Goal: Task Accomplishment & Management: Complete application form

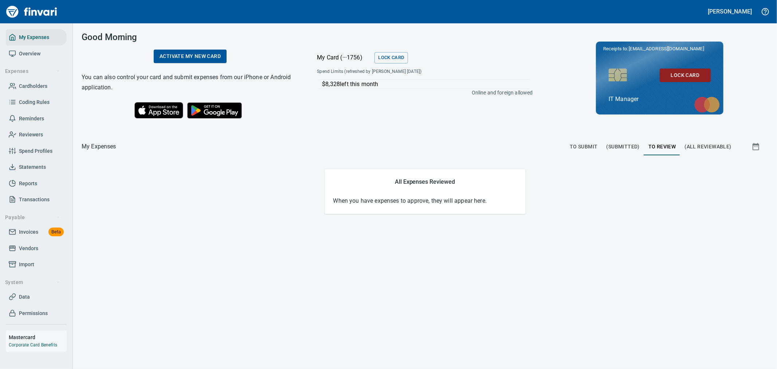
click at [625, 146] on span "(Submitted)" at bounding box center [623, 146] width 33 height 9
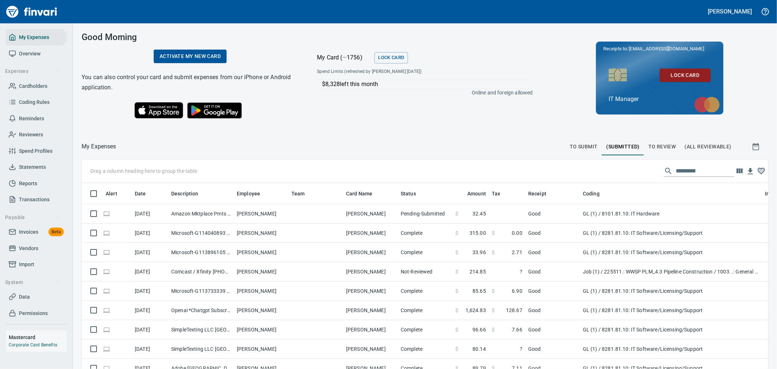
scroll to position [276, 669]
click at [698, 172] on input "text" at bounding box center [705, 171] width 58 height 12
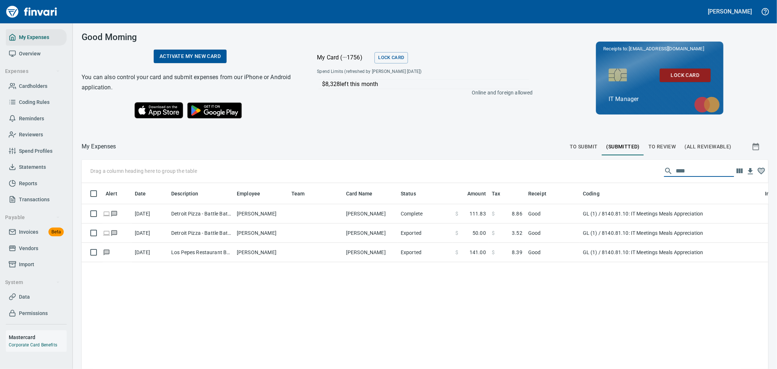
type input "****"
click at [752, 146] on icon "button" at bounding box center [756, 146] width 9 height 9
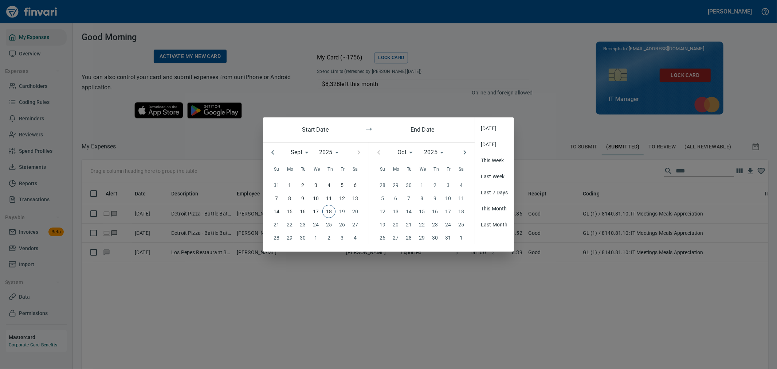
click at [274, 152] on icon "button" at bounding box center [272, 152] width 9 height 9
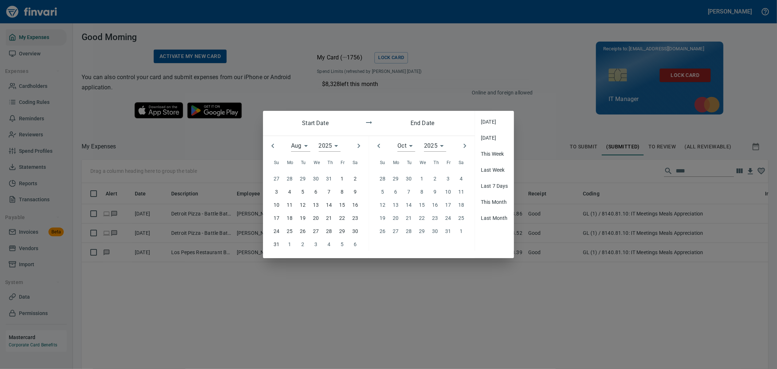
click at [274, 152] on button "button" at bounding box center [273, 146] width 16 height 16
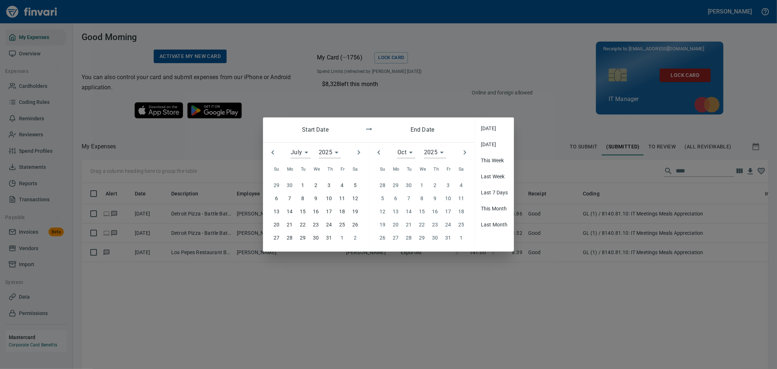
click at [274, 152] on icon "button" at bounding box center [272, 152] width 9 height 9
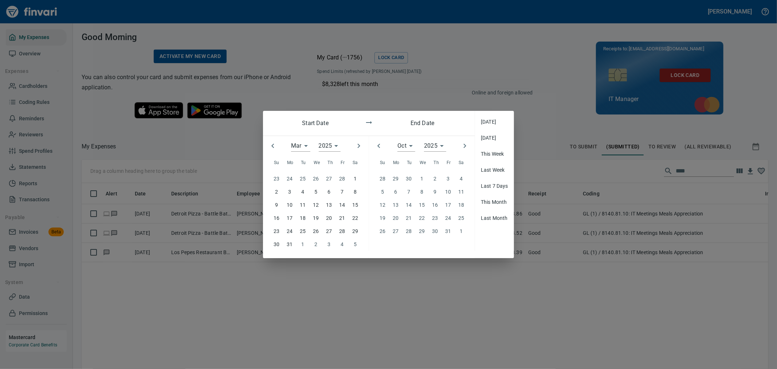
click at [274, 152] on button "button" at bounding box center [273, 146] width 16 height 16
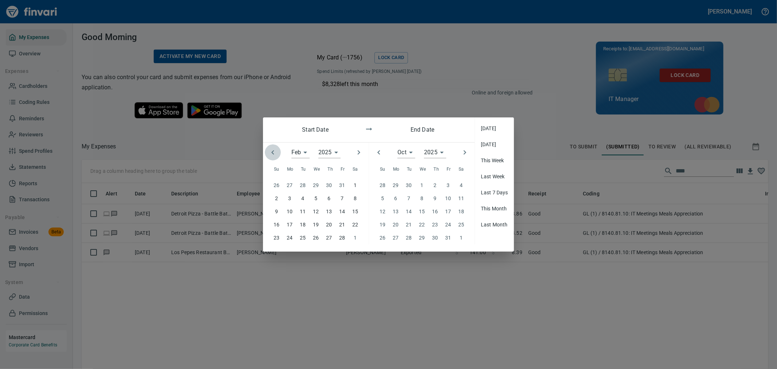
click at [274, 152] on icon "button" at bounding box center [272, 152] width 9 height 9
type input "**"
type input "****"
click at [274, 152] on icon "button" at bounding box center [272, 152] width 9 height 9
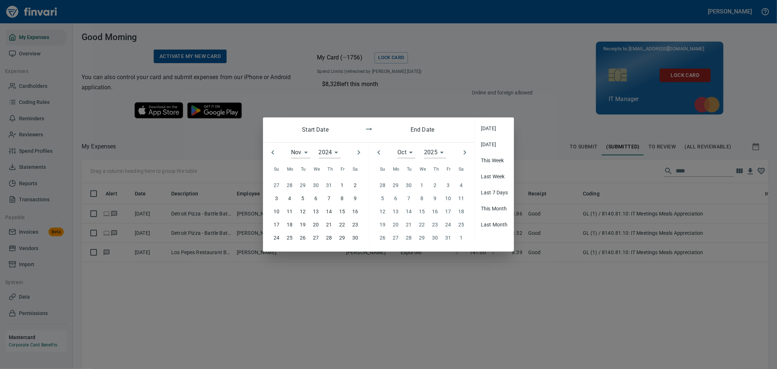
click at [274, 152] on icon "button" at bounding box center [272, 152] width 9 height 9
type input "*"
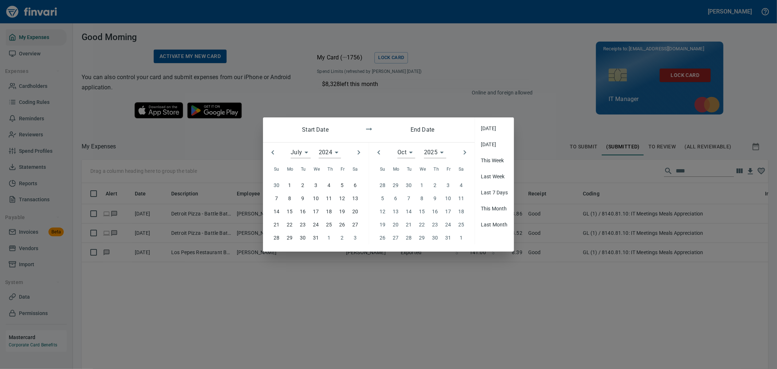
click at [289, 184] on p "1" at bounding box center [289, 185] width 3 height 8
click at [373, 152] on button "button" at bounding box center [379, 152] width 16 height 16
type input "*"
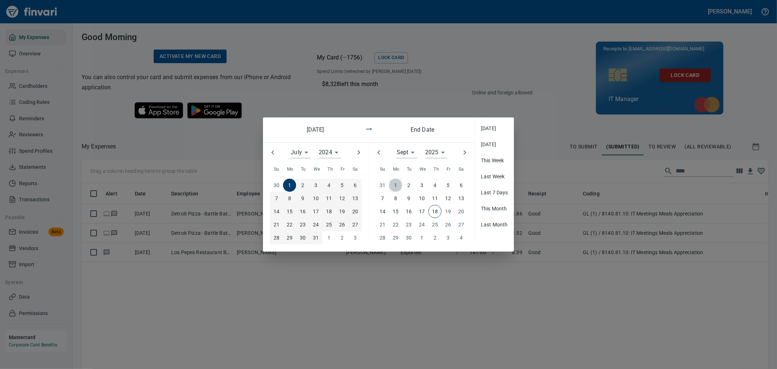
click at [397, 184] on span "1" at bounding box center [395, 185] width 13 height 8
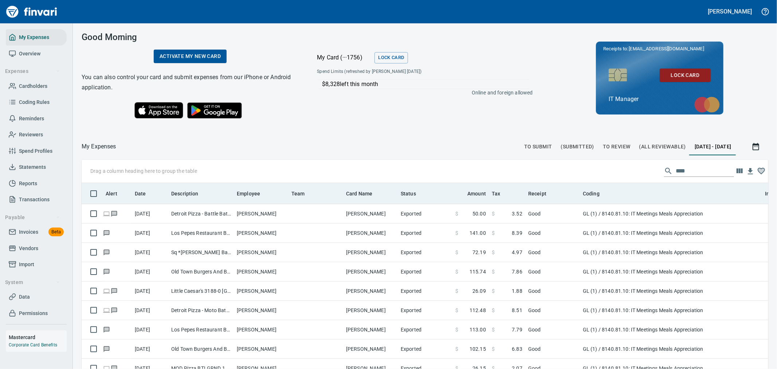
scroll to position [276, 669]
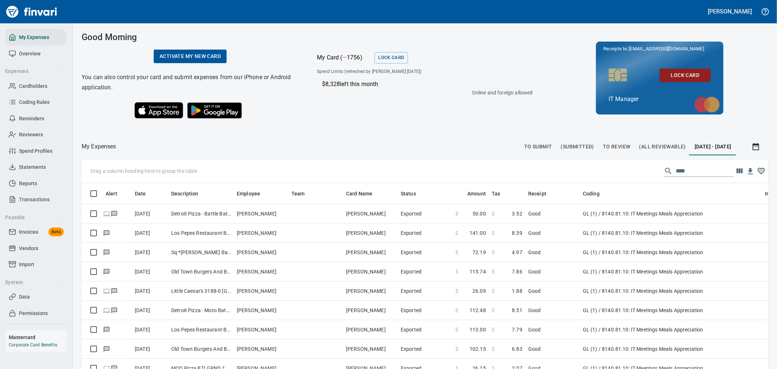
click at [682, 170] on input "****" at bounding box center [705, 171] width 58 height 12
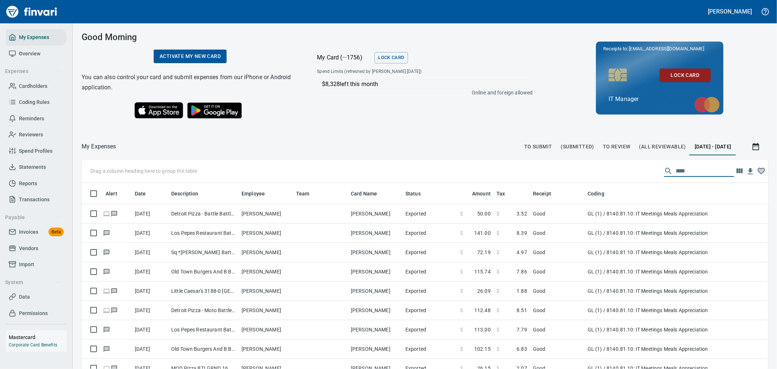
drag, startPoint x: 235, startPoint y: 195, endPoint x: 235, endPoint y: 198, distance: 3.7
click at [235, 198] on body "Aaron Deister My Expenses Overview Expenses Cardholders Coding Rules Reminders …" at bounding box center [388, 184] width 777 height 369
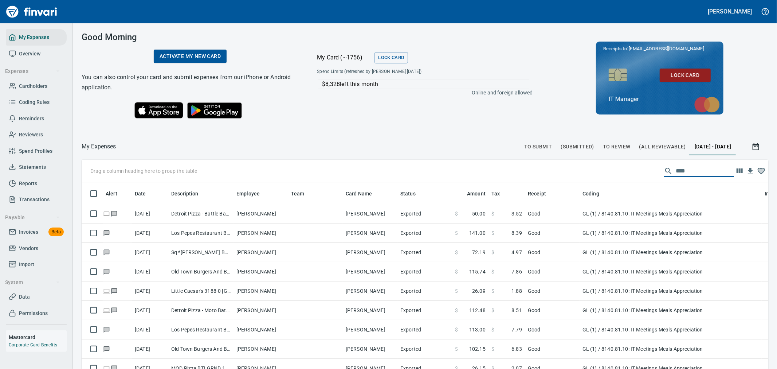
click at [682, 172] on input "****" at bounding box center [705, 171] width 58 height 12
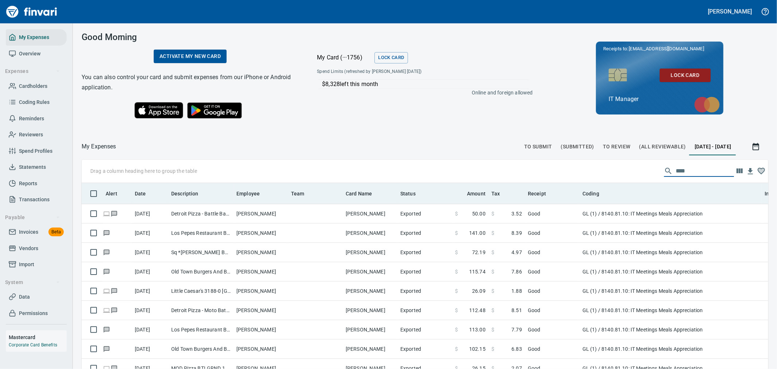
click at [147, 199] on th "Date" at bounding box center [150, 193] width 36 height 21
click at [146, 194] on span "Date" at bounding box center [145, 193] width 21 height 9
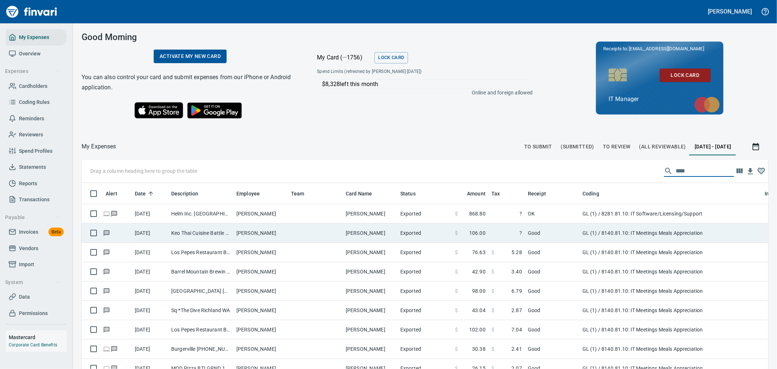
scroll to position [276, 669]
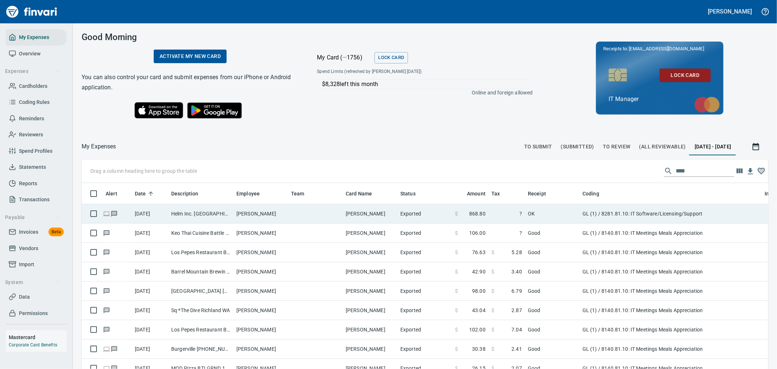
click at [239, 214] on td "[PERSON_NAME]" at bounding box center [261, 213] width 55 height 19
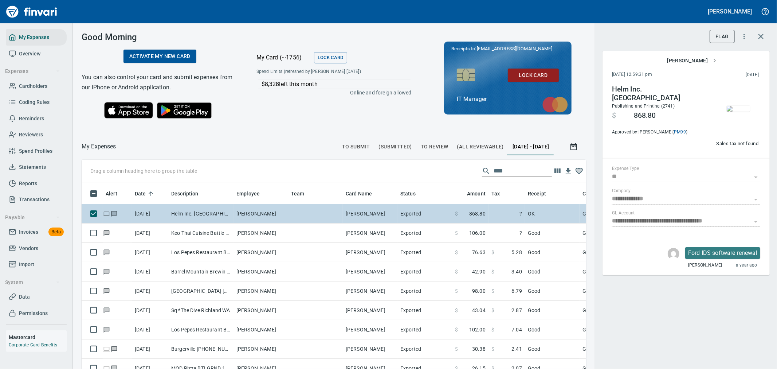
scroll to position [276, 486]
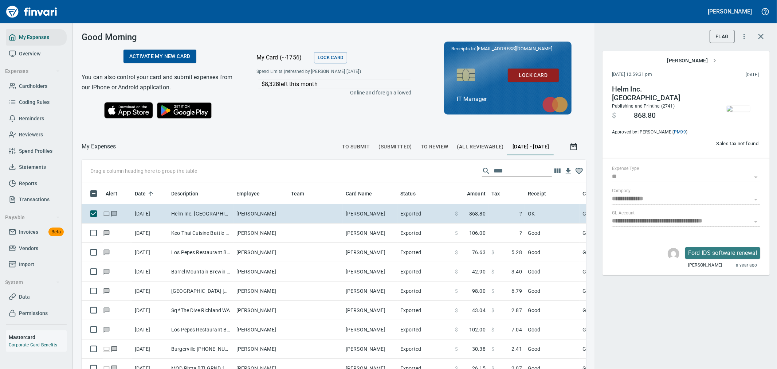
click at [742, 117] on button "button" at bounding box center [738, 108] width 36 height 47
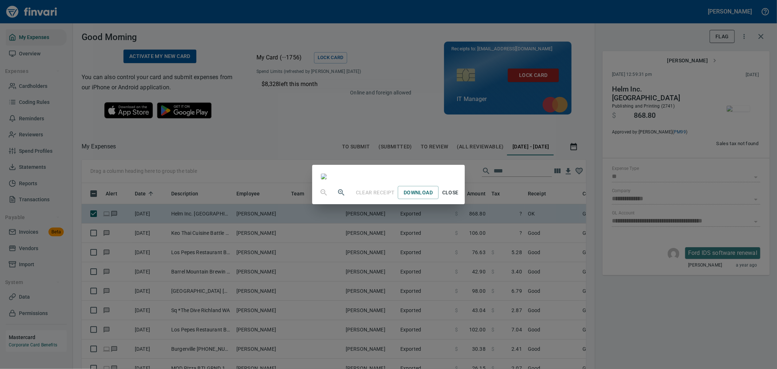
click at [232, 40] on div "Clear Receipt Download Close" at bounding box center [388, 184] width 777 height 369
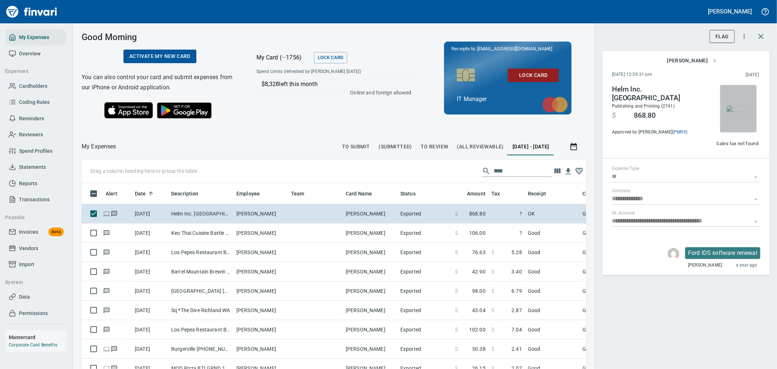
click at [751, 125] on button "button" at bounding box center [738, 108] width 36 height 47
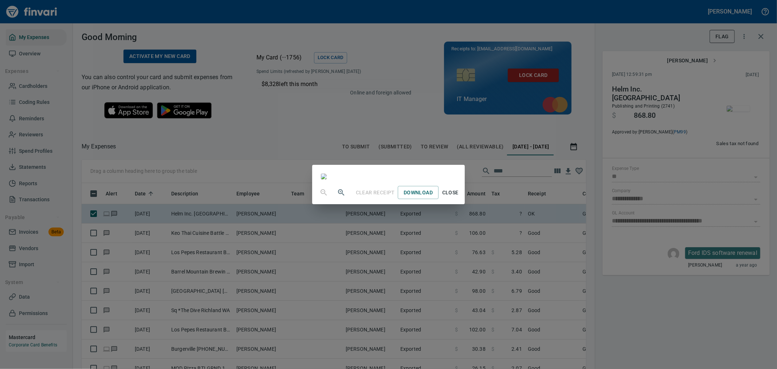
click at [459, 197] on span "Close" at bounding box center [450, 192] width 17 height 9
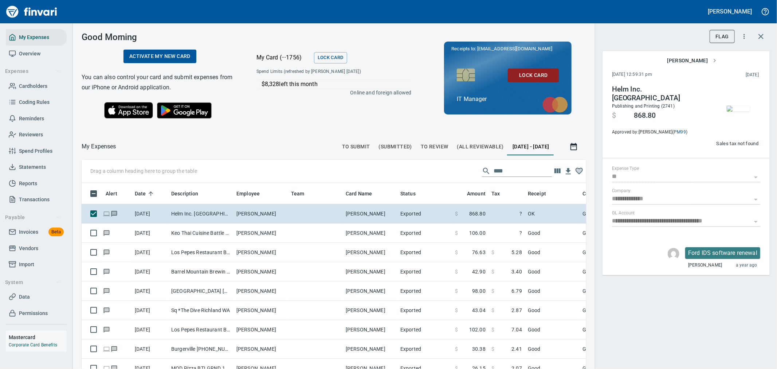
click at [741, 111] on img "button" at bounding box center [738, 109] width 23 height 6
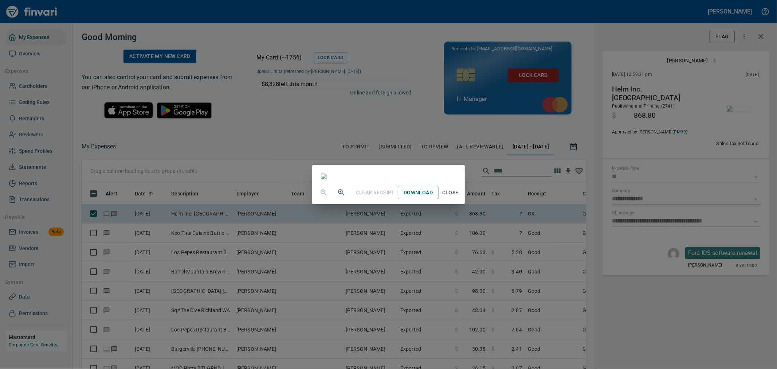
click at [459, 197] on span "Close" at bounding box center [450, 192] width 17 height 9
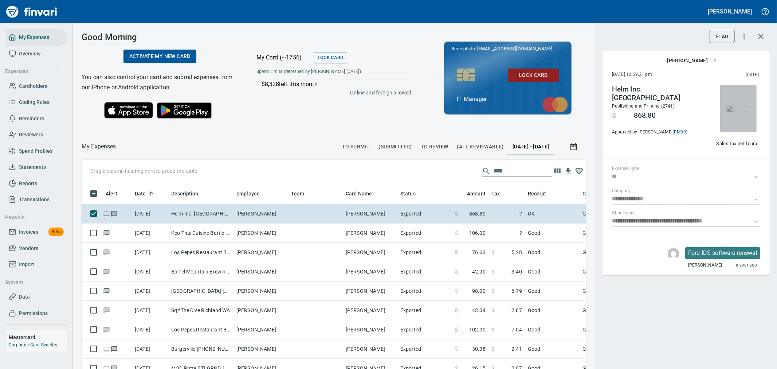
click at [752, 111] on span "button" at bounding box center [738, 109] width 31 height 6
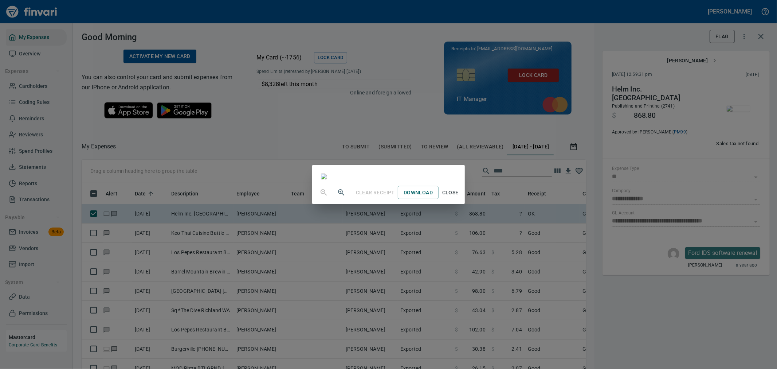
click at [459, 197] on span "Close" at bounding box center [450, 192] width 17 height 9
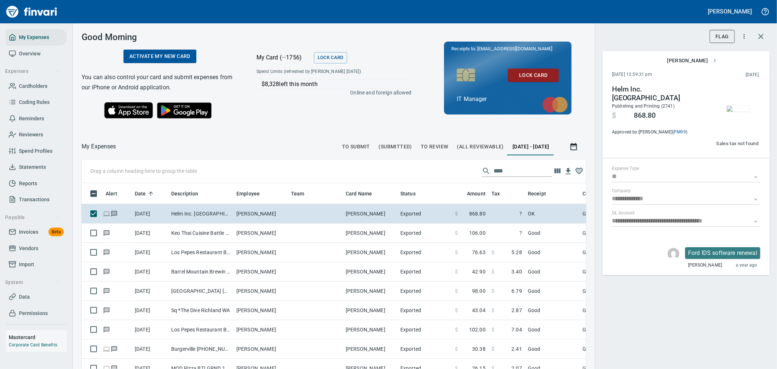
click at [732, 118] on button "button" at bounding box center [738, 108] width 36 height 47
click at [35, 82] on span "Cardholders" at bounding box center [33, 86] width 28 height 9
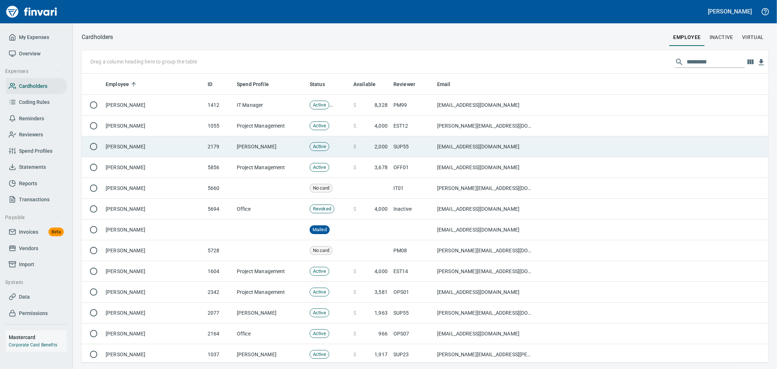
scroll to position [1, 1]
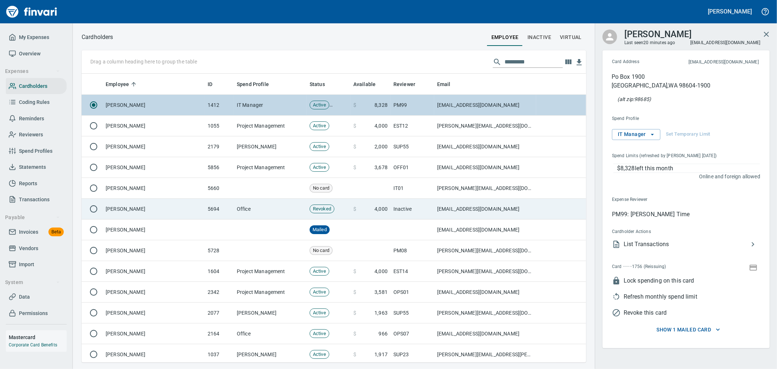
scroll to position [282, 493]
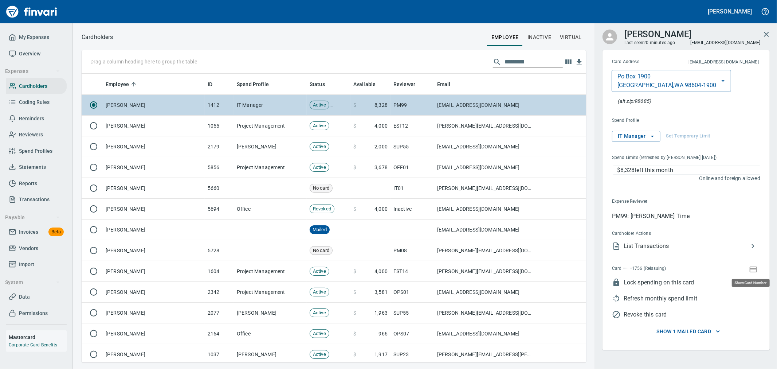
click at [754, 267] on icon "button" at bounding box center [753, 269] width 7 height 6
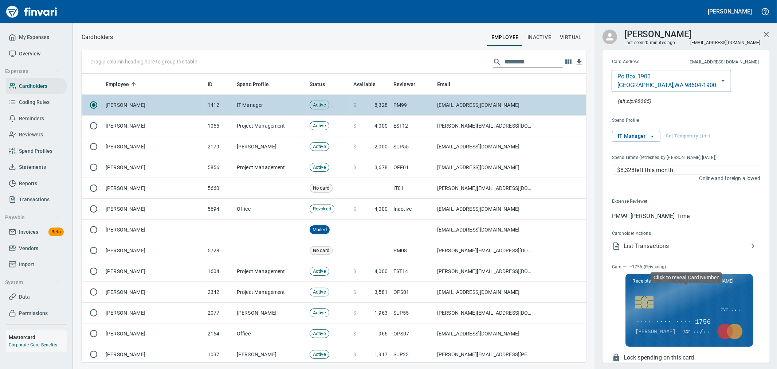
click at [689, 324] on span "···· ···· ···· 1756" at bounding box center [673, 321] width 76 height 9
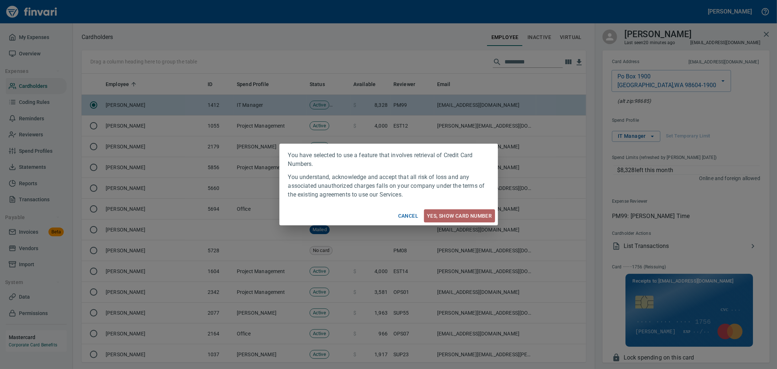
click at [446, 213] on span "Yes, Show card number" at bounding box center [459, 215] width 65 height 9
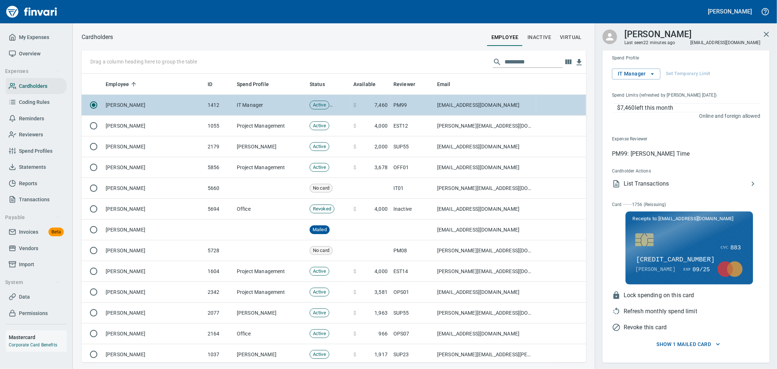
click at [662, 179] on span "List Transactions" at bounding box center [686, 183] width 125 height 9
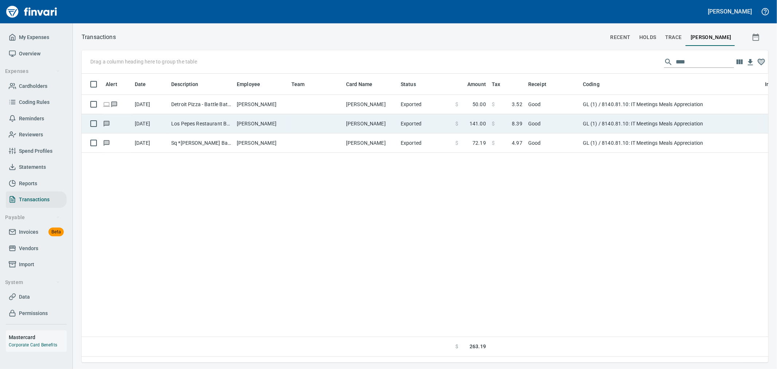
scroll to position [276, 681]
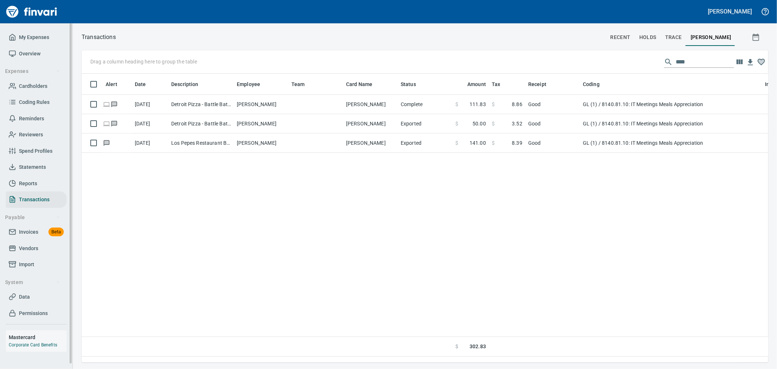
click at [33, 35] on span "My Expenses" at bounding box center [34, 37] width 30 height 9
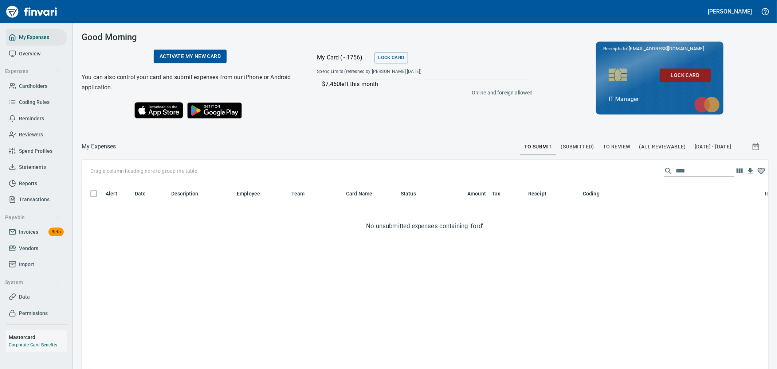
scroll to position [1, 1]
click at [685, 163] on div "Drag a column heading here to group the table ****" at bounding box center [425, 171] width 687 height 23
click at [687, 168] on input "****" at bounding box center [705, 171] width 58 height 12
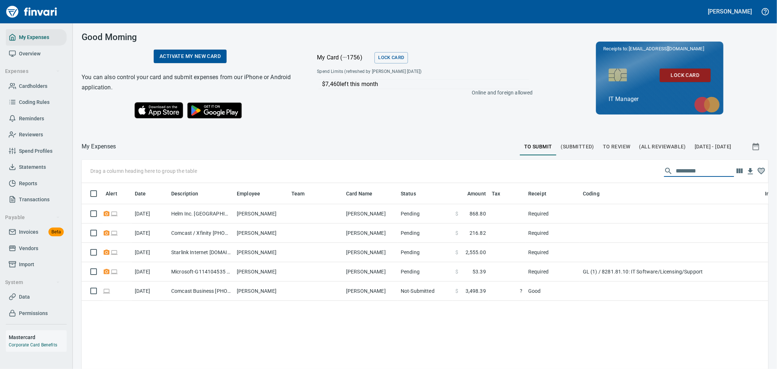
scroll to position [276, 675]
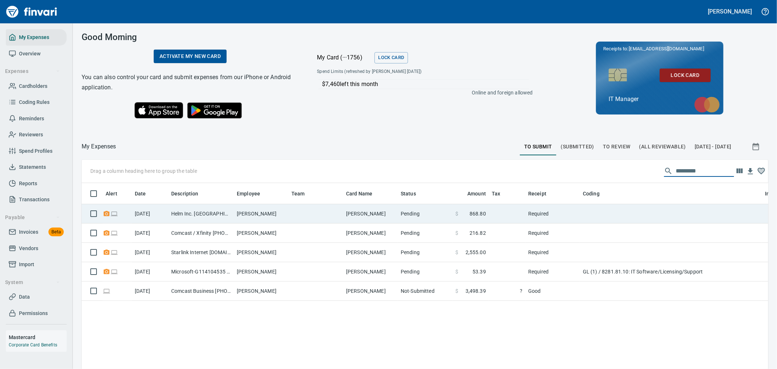
click at [263, 210] on td "[PERSON_NAME]" at bounding box center [261, 213] width 55 height 19
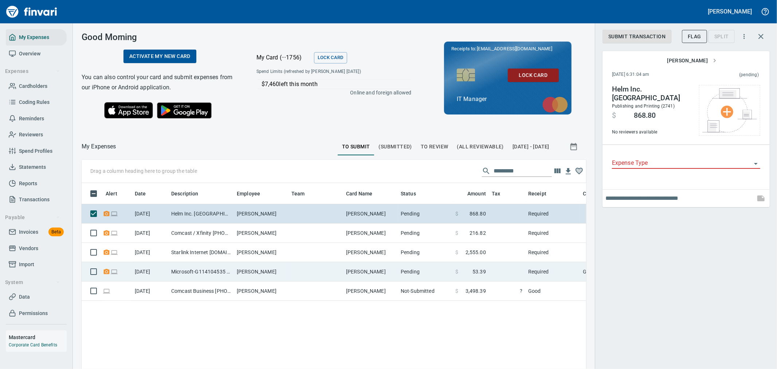
scroll to position [276, 493]
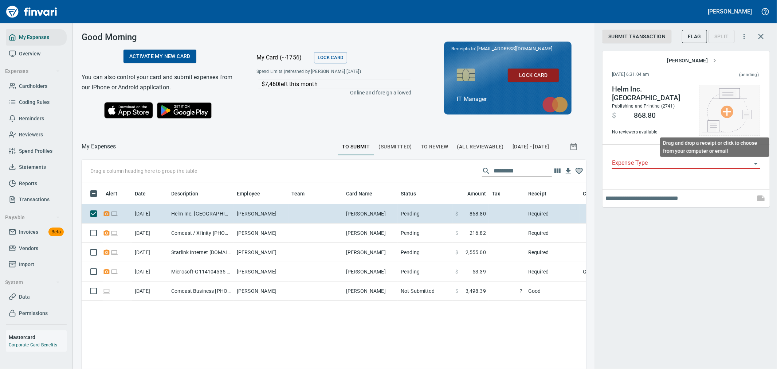
click at [733, 114] on img at bounding box center [729, 110] width 55 height 44
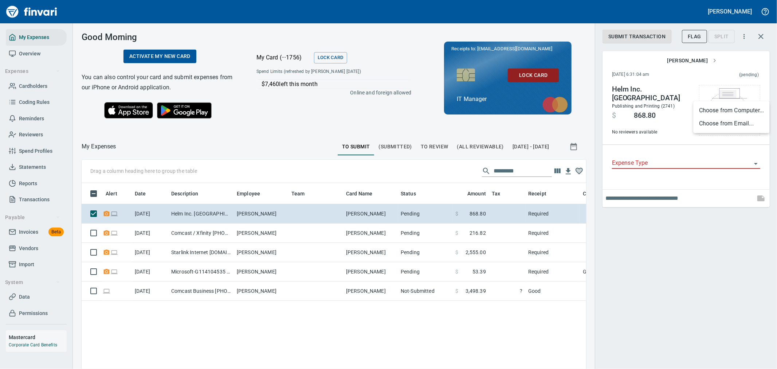
click at [726, 110] on li "Choose from Computer..." at bounding box center [731, 110] width 77 height 13
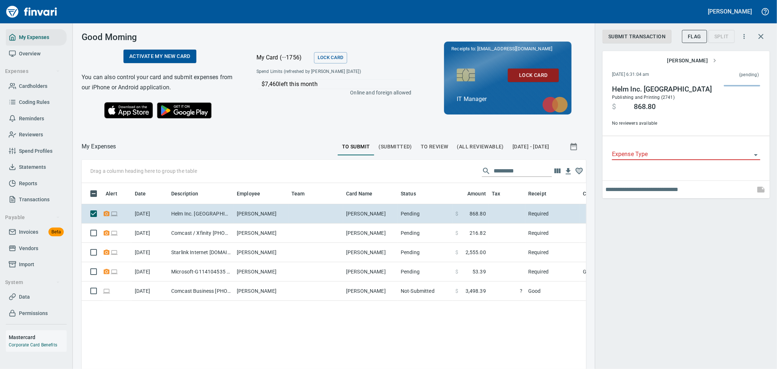
click at [660, 159] on input "Expense Type" at bounding box center [682, 154] width 140 height 10
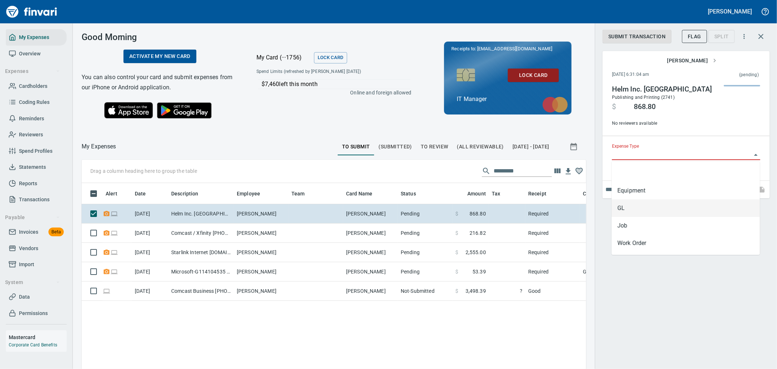
click at [647, 208] on li "GL" at bounding box center [686, 207] width 148 height 17
type input "**"
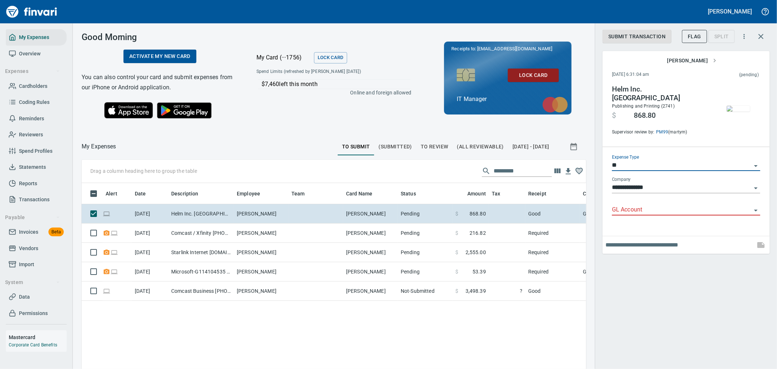
click at [652, 201] on div "GL Account" at bounding box center [686, 207] width 148 height 16
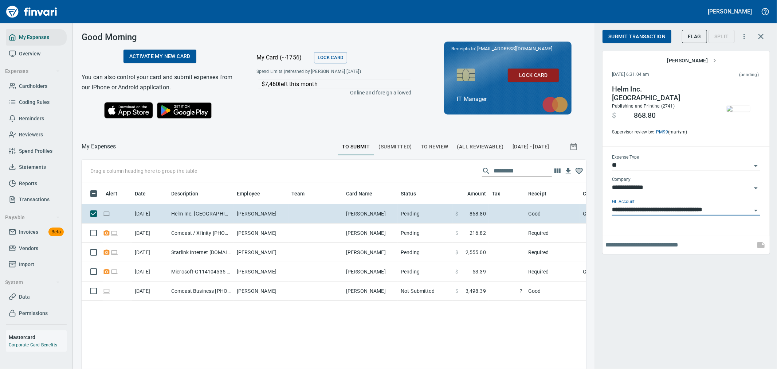
type input "**********"
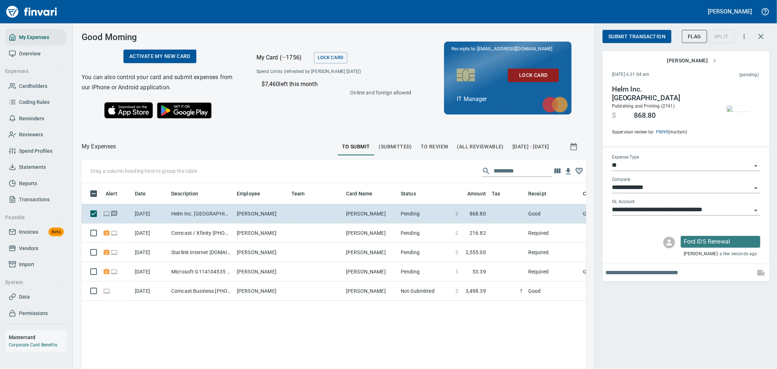
click at [625, 39] on span "Submit Transaction" at bounding box center [636, 36] width 57 height 9
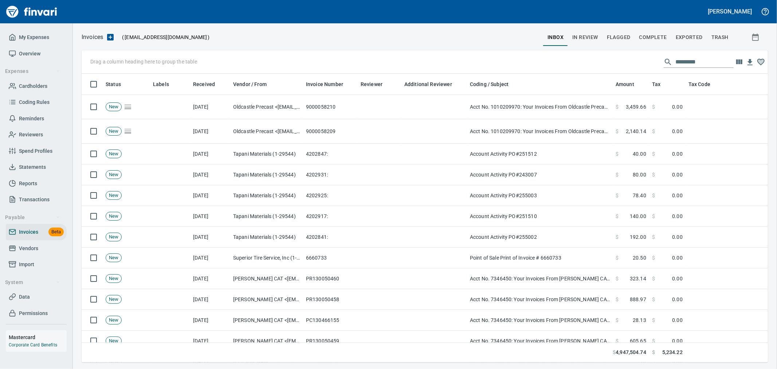
scroll to position [276, 674]
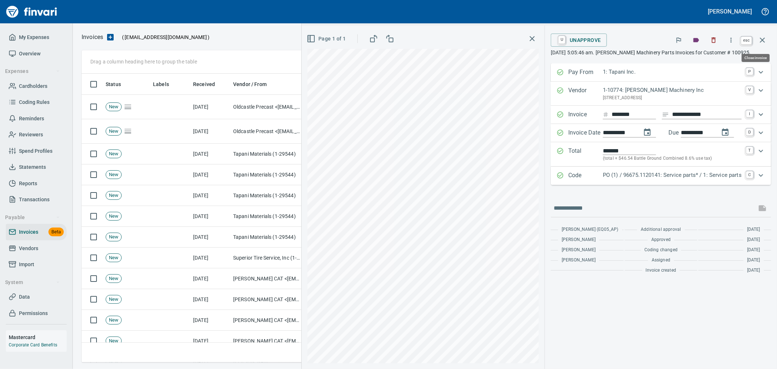
click at [762, 43] on icon "button" at bounding box center [762, 40] width 9 height 9
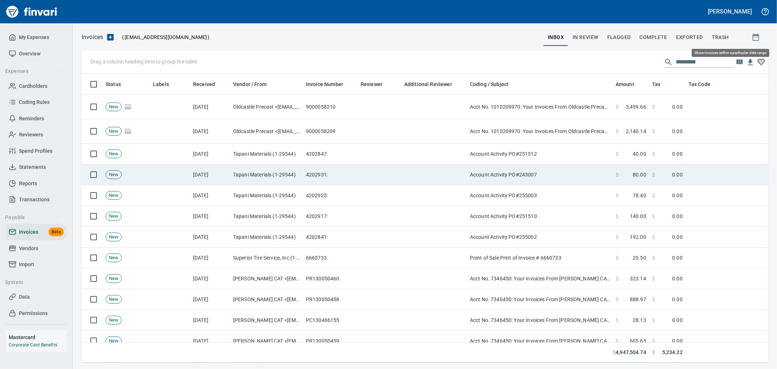
scroll to position [276, 675]
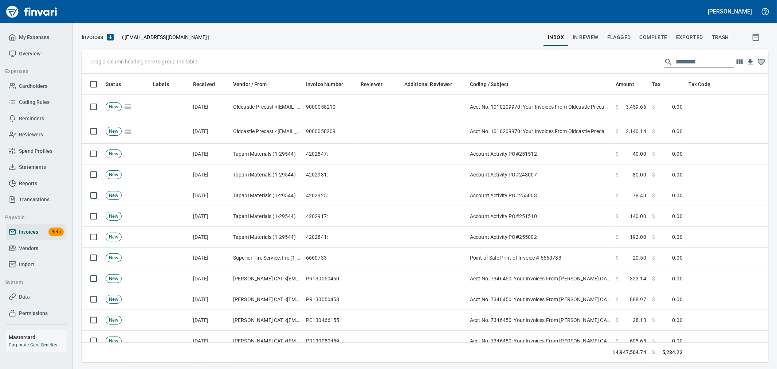
click at [655, 39] on span "Complete" at bounding box center [654, 37] width 28 height 9
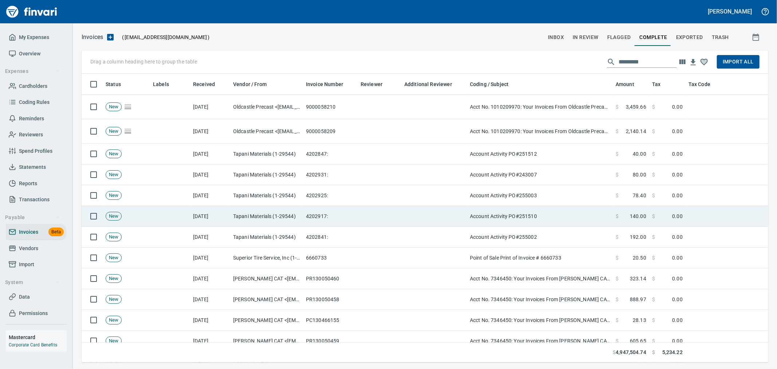
scroll to position [276, 675]
